Goal: Transaction & Acquisition: Purchase product/service

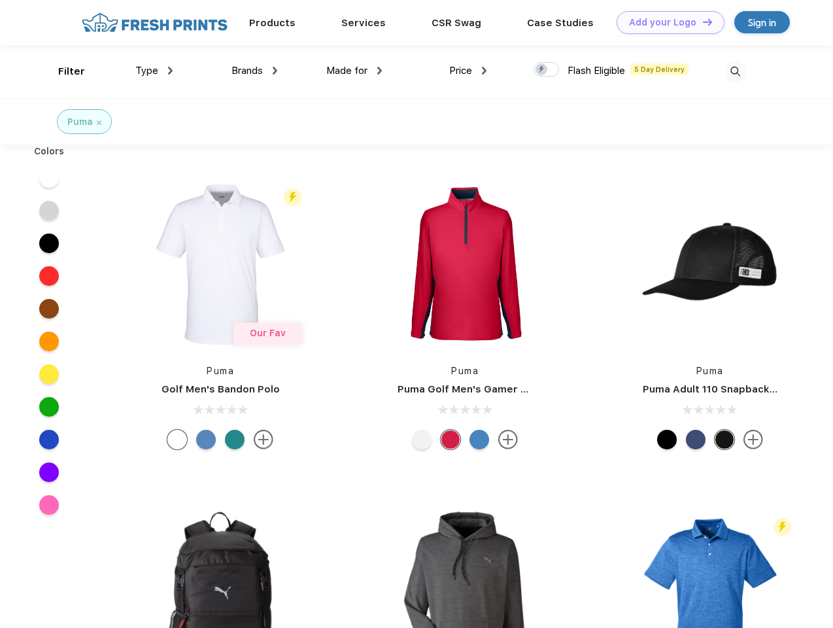
click at [666, 22] on link "Add your Logo Design Tool" at bounding box center [671, 22] width 108 height 23
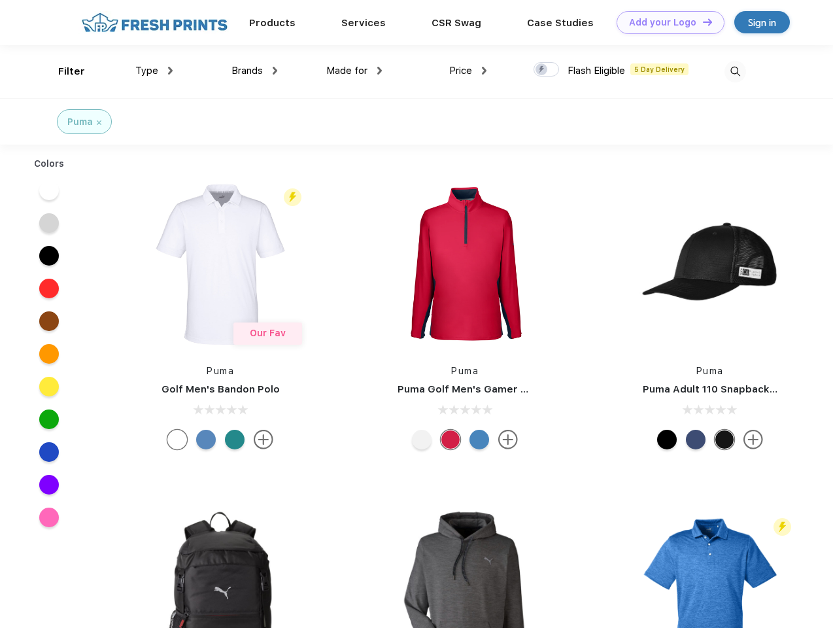
click at [0, 0] on div "Design Tool" at bounding box center [0, 0] width 0 height 0
click at [702, 22] on link "Add your Logo Design Tool" at bounding box center [671, 22] width 108 height 23
click at [63, 71] on div "Filter" at bounding box center [71, 71] width 27 height 15
click at [154, 71] on span "Type" at bounding box center [146, 71] width 23 height 12
click at [254, 71] on span "Brands" at bounding box center [246, 71] width 31 height 12
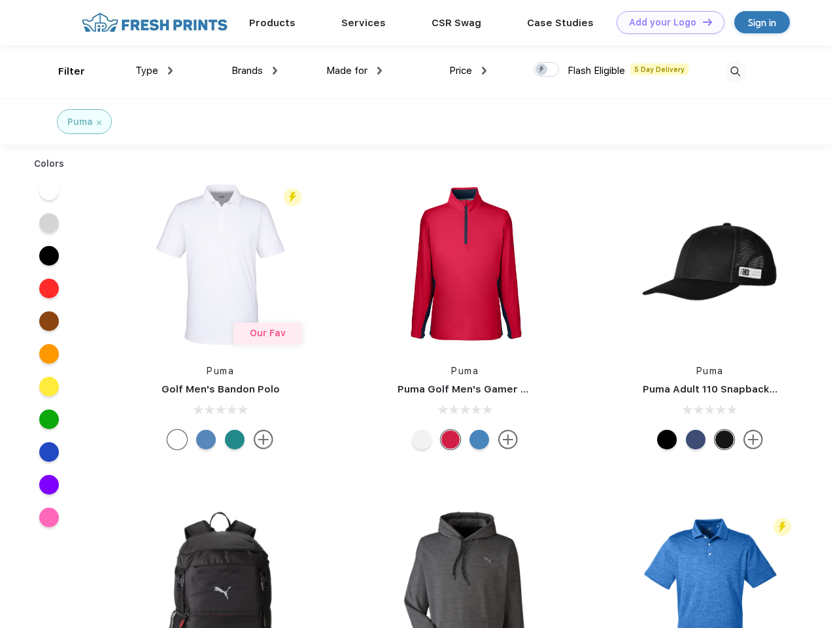
click at [354, 71] on span "Made for" at bounding box center [346, 71] width 41 height 12
click at [468, 71] on span "Price" at bounding box center [460, 71] width 23 height 12
click at [547, 70] on div at bounding box center [547, 69] width 26 height 14
click at [542, 70] on input "checkbox" at bounding box center [538, 65] width 9 height 9
click at [735, 71] on img at bounding box center [736, 72] width 22 height 22
